Goal: Task Accomplishment & Management: Use online tool/utility

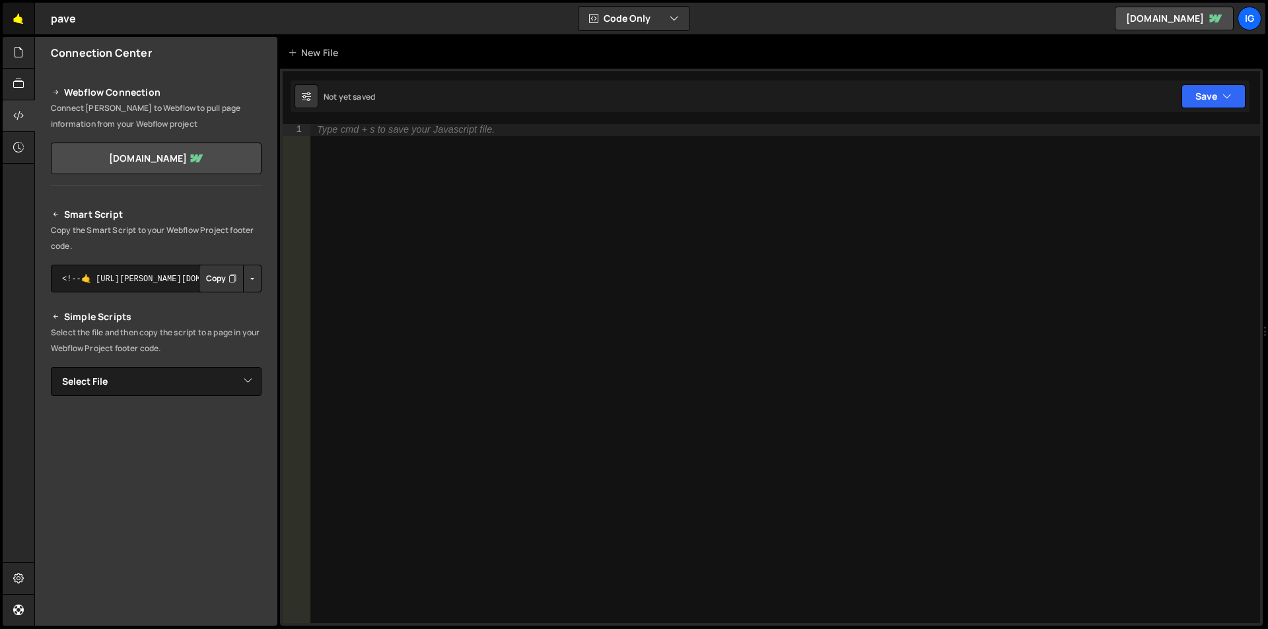
click at [17, 9] on link "🤙" at bounding box center [19, 19] width 32 height 32
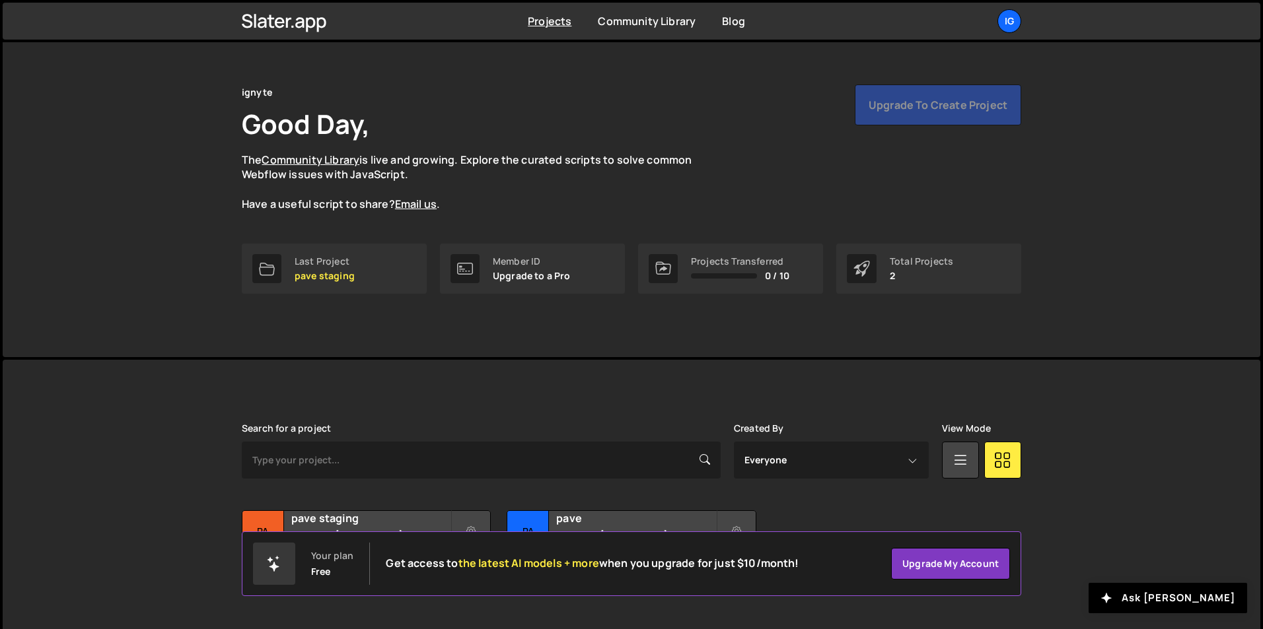
scroll to position [51, 0]
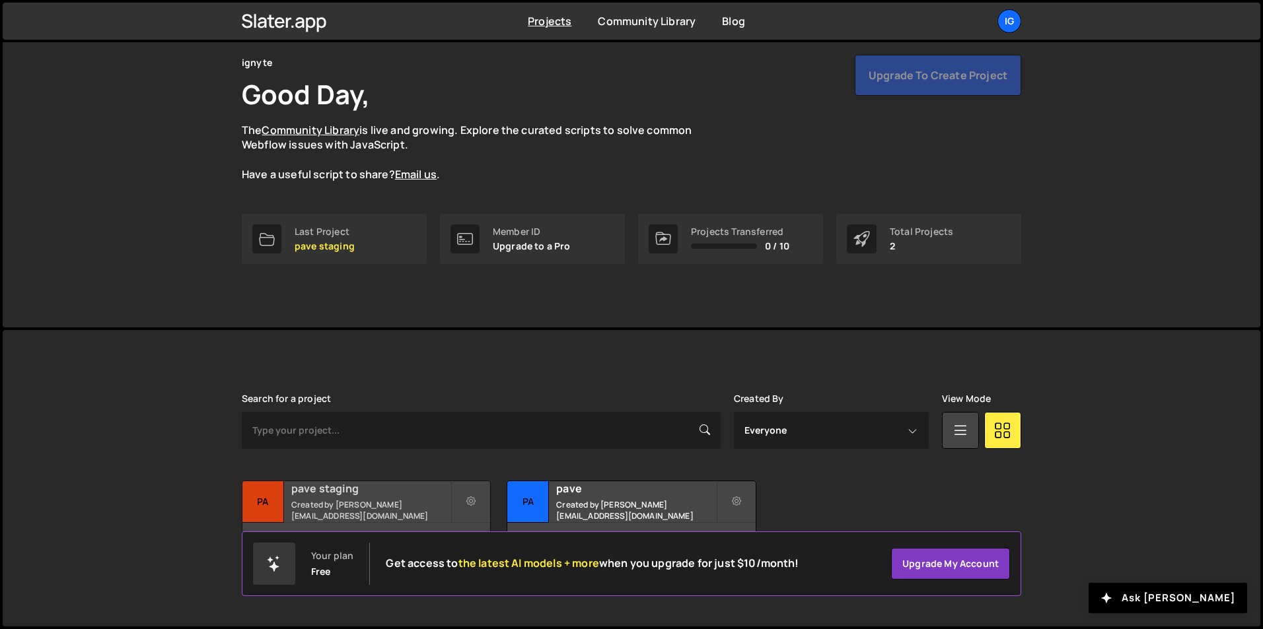
click at [354, 495] on h2 "pave staging" at bounding box center [370, 488] width 159 height 15
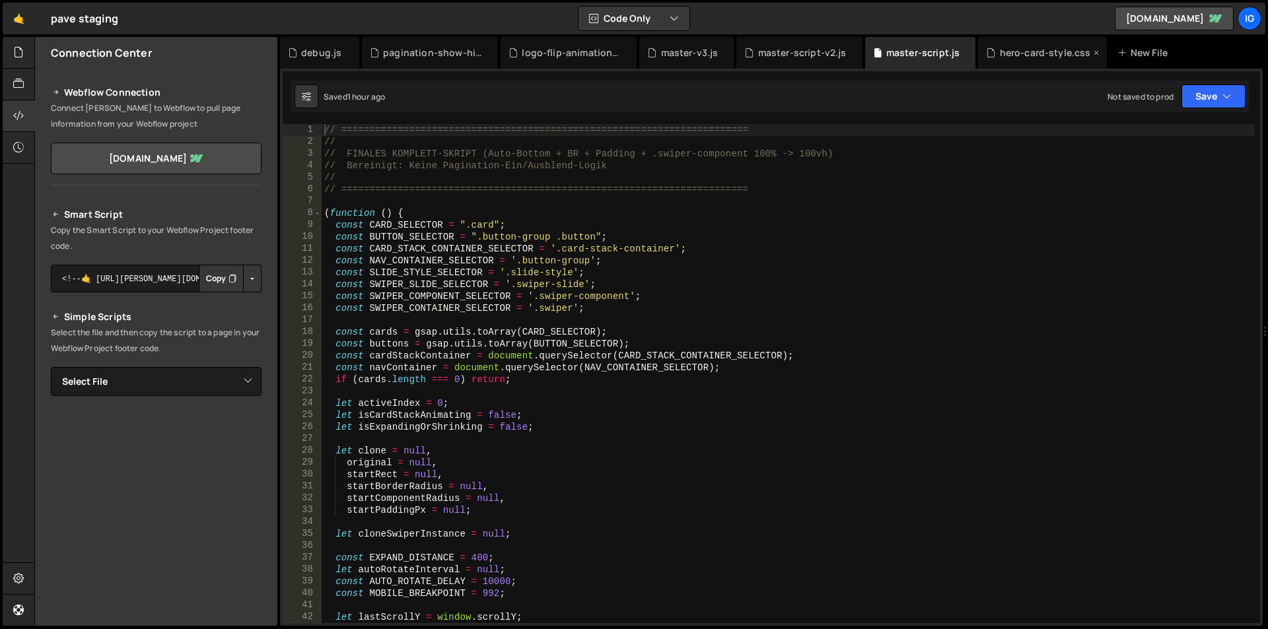
click at [1026, 56] on div "hero-card-style.css" at bounding box center [1045, 52] width 91 height 13
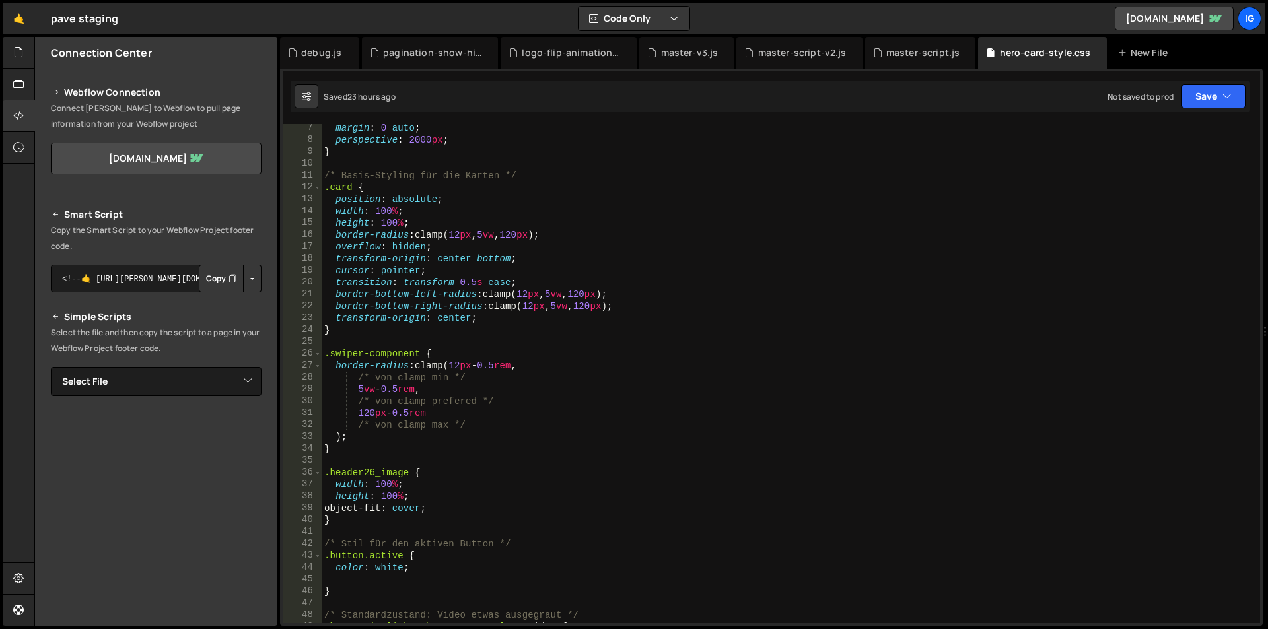
scroll to position [73, 0]
click at [328, 514] on div "margin : 0 auto ; perspective : 2000 px ; } /* Basis-Styling für die Karten */ …" at bounding box center [788, 383] width 933 height 523
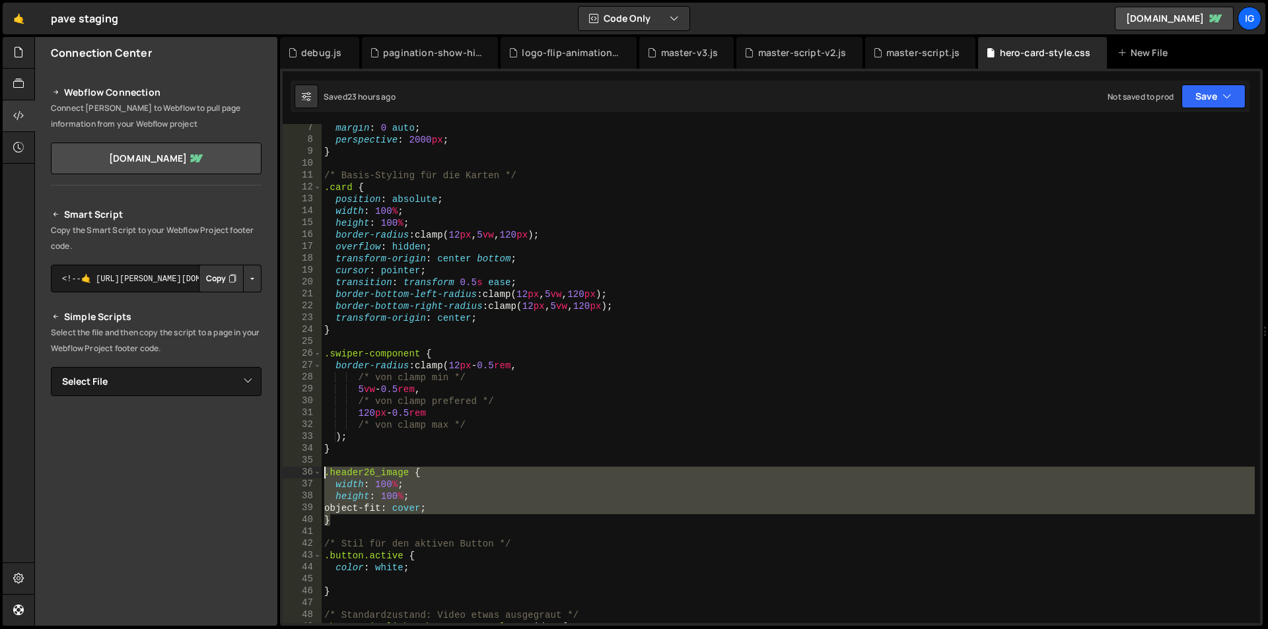
drag, startPoint x: 350, startPoint y: 520, endPoint x: 325, endPoint y: 476, distance: 50.3
click at [325, 476] on div "margin : 0 auto ; perspective : 2000 px ; } /* Basis-Styling für die Karten */ …" at bounding box center [788, 383] width 933 height 523
click at [396, 508] on div "margin : 0 auto ; perspective : 2000 px ; } /* Basis-Styling für die Karten */ …" at bounding box center [788, 373] width 933 height 499
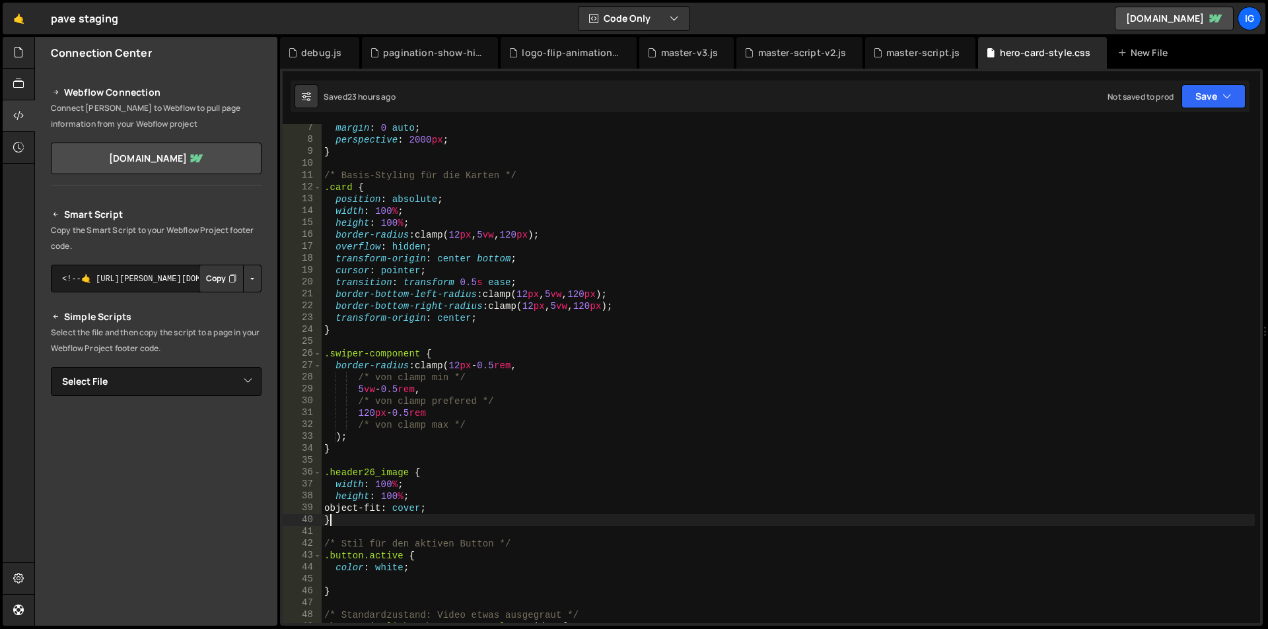
click at [358, 519] on div "margin : 0 auto ; perspective : 2000 px ; } /* Basis-Styling für die Karten */ …" at bounding box center [788, 383] width 933 height 523
type textarea "}"
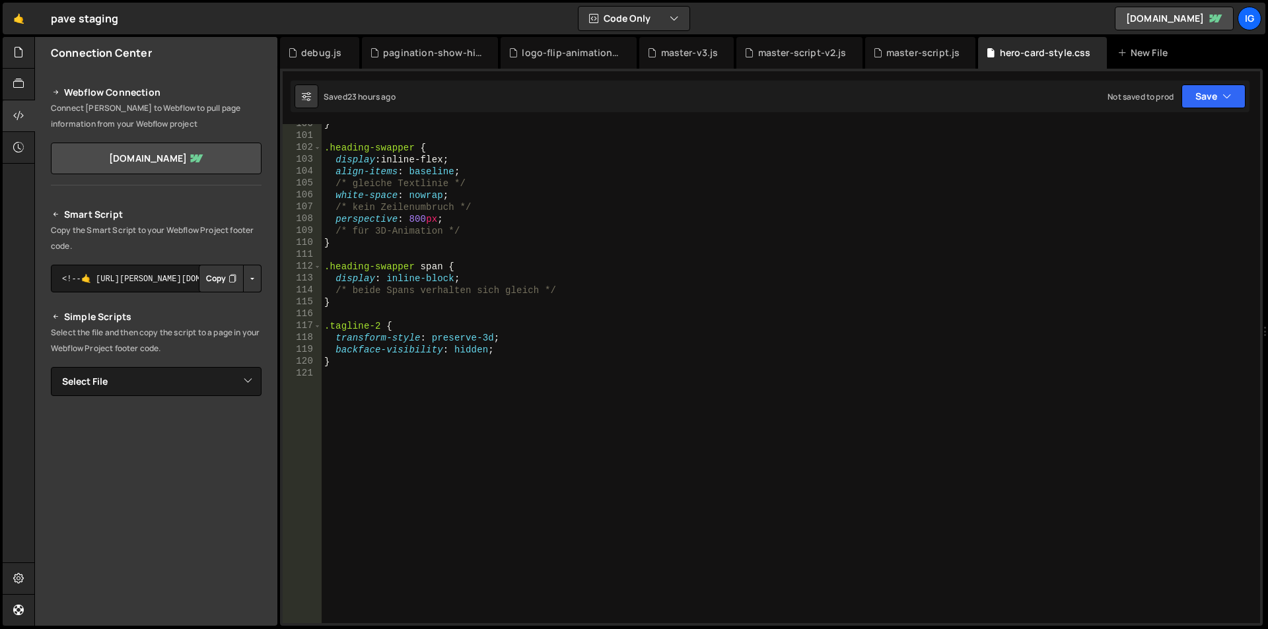
scroll to position [1024, 0]
